Goal: Information Seeking & Learning: Check status

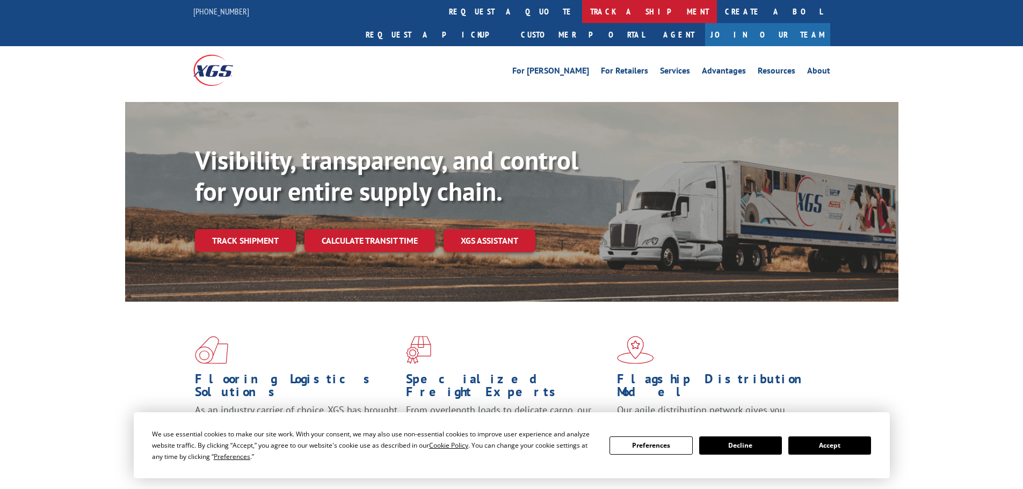
click at [582, 7] on link "track a shipment" at bounding box center [649, 11] width 135 height 23
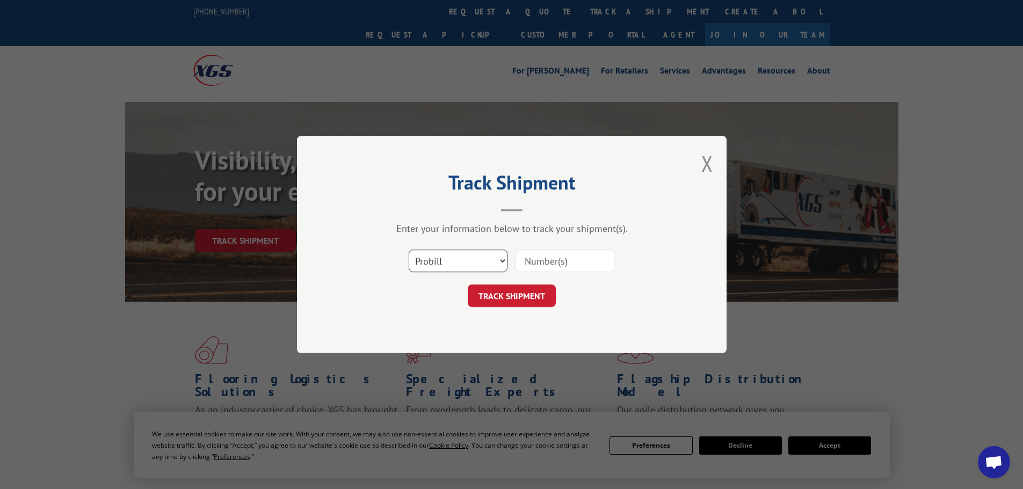
click at [446, 260] on select "Select category... Probill BOL PO" at bounding box center [458, 261] width 99 height 23
select select "bol"
click at [409, 250] on select "Select category... Probill BOL PO" at bounding box center [458, 261] width 99 height 23
click at [557, 265] on input at bounding box center [564, 261] width 99 height 23
paste input "7034177"
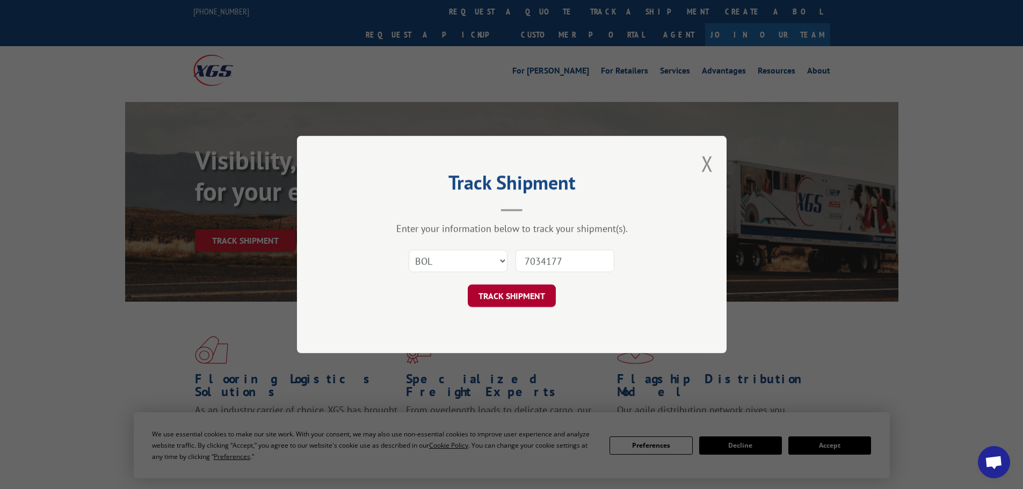
type input "7034177"
click at [497, 299] on button "TRACK SHIPMENT" at bounding box center [512, 296] width 88 height 23
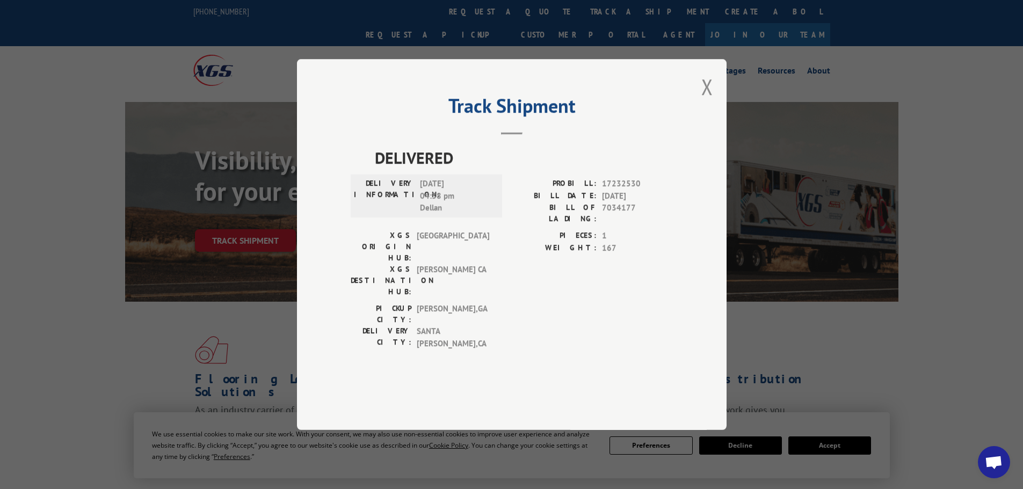
click at [986, 90] on div "Track Shipment DELIVERED DELIVERY INFORMATION: [DATE] 04:38 pm Dellan PROBILL: …" at bounding box center [511, 244] width 1023 height 489
click at [991, 139] on div "Track Shipment DELIVERED DELIVERY INFORMATION: [DATE] 04:38 pm Dellan PROBILL: …" at bounding box center [511, 244] width 1023 height 489
